Goal: Register for event/course

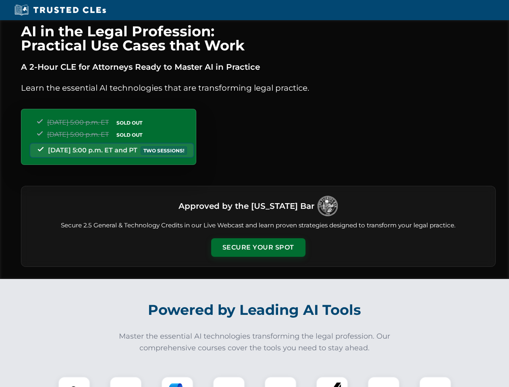
click at [258, 248] on button "Secure Your Spot" at bounding box center [258, 247] width 94 height 19
click at [74, 382] on img at bounding box center [73, 392] width 23 height 23
